Goal: Communication & Community: Answer question/provide support

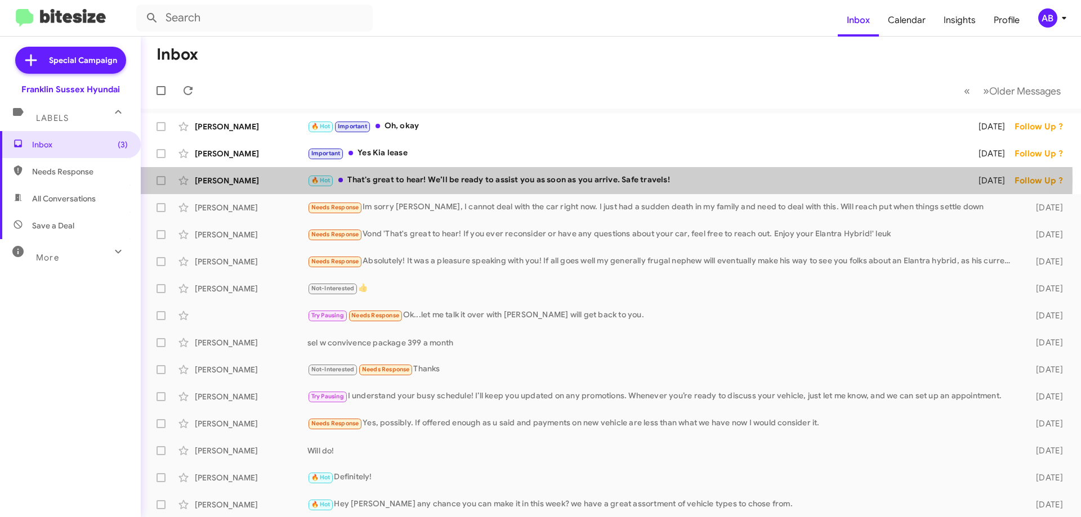
click at [417, 180] on div "🔥 Hot That's great to hear! We’ll be ready to assist you as soon as you arrive.…" at bounding box center [635, 180] width 656 height 13
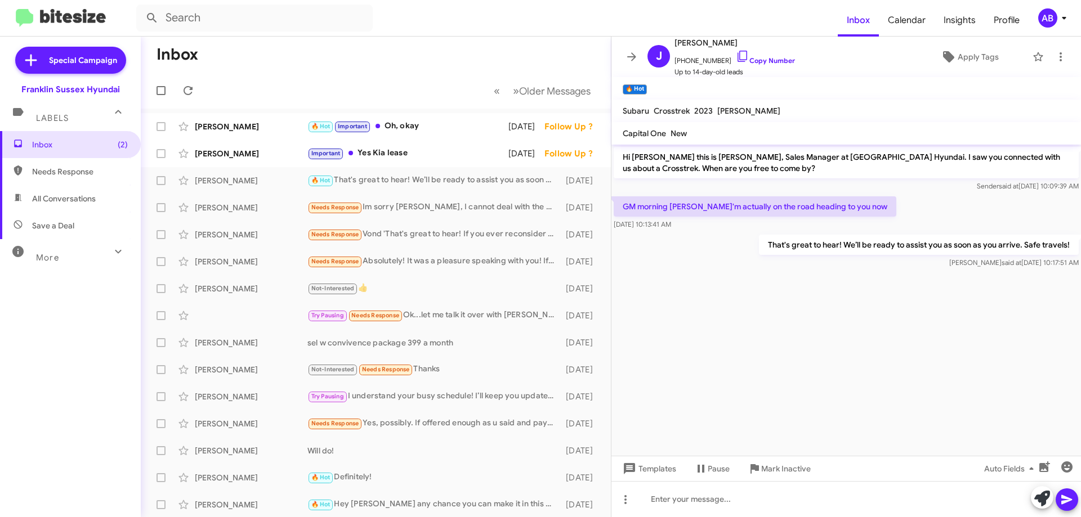
click at [634, 52] on icon at bounding box center [632, 57] width 14 height 14
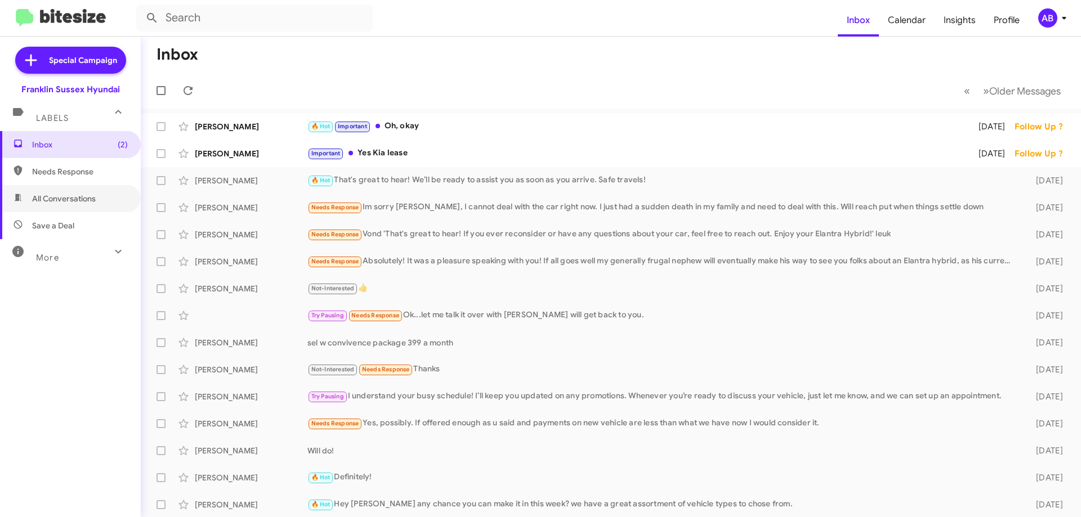
click at [64, 202] on span "All Conversations" at bounding box center [64, 198] width 64 height 11
type input "in:all-conversations"
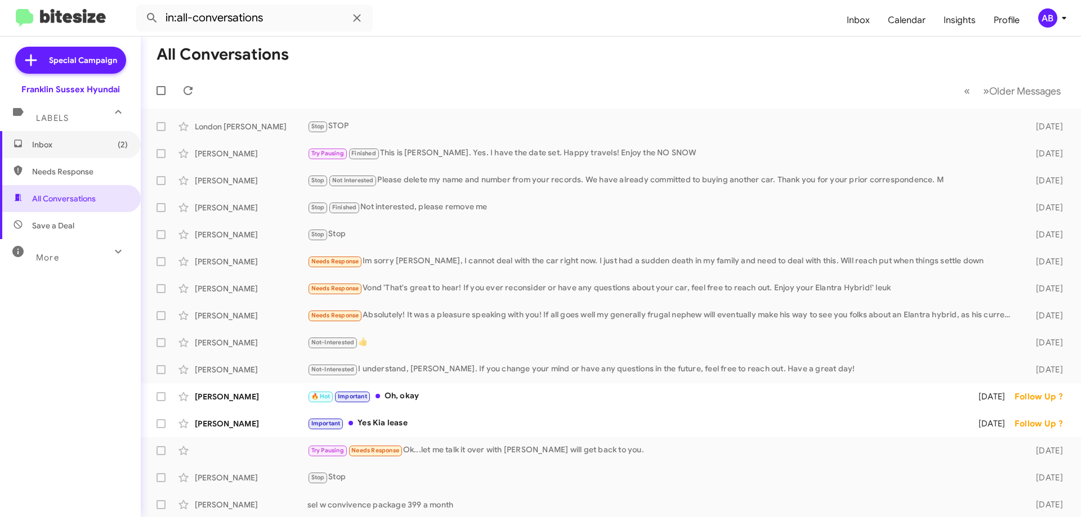
click at [62, 149] on span "Inbox (2)" at bounding box center [80, 144] width 96 height 11
